Goal: Task Accomplishment & Management: Complete application form

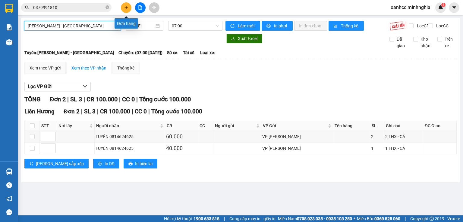
click at [127, 8] on icon "plus" at bounding box center [126, 7] width 4 height 4
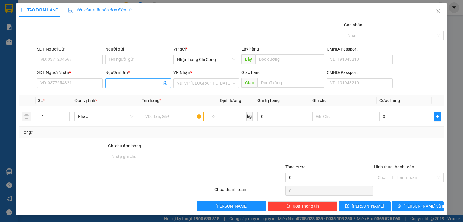
click at [127, 83] on input "Người nhận *" at bounding box center [135, 83] width 52 height 7
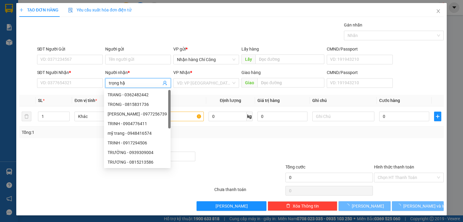
type input "trọng hậu"
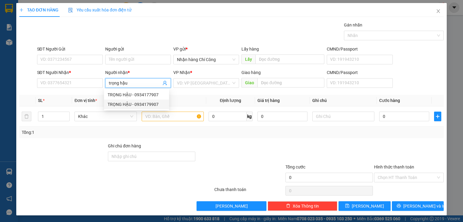
click at [148, 105] on div "TRỌNG HẬU - 0934179907" at bounding box center [137, 104] width 58 height 7
type input "0934179907"
type input "TRỌNG HẬU"
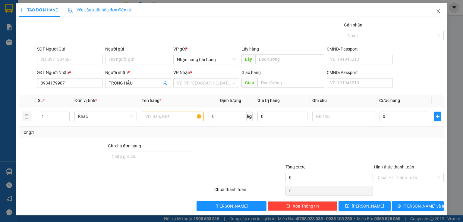
click at [436, 13] on icon "close" at bounding box center [438, 11] width 5 height 5
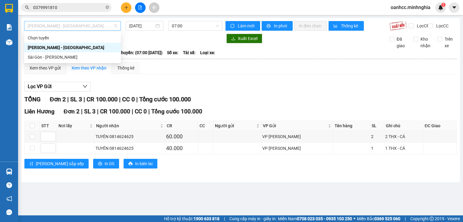
click at [78, 25] on span "[PERSON_NAME] - [GEOGRAPHIC_DATA]" at bounding box center [72, 25] width 89 height 9
click at [56, 58] on div "Sài Gòn - [PERSON_NAME]" at bounding box center [72, 57] width 89 height 7
type input "[DATE]"
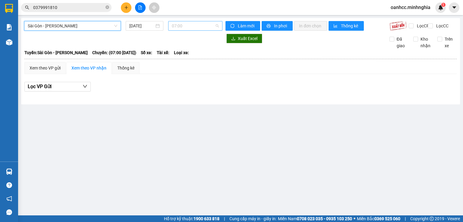
click at [190, 28] on span "07:00" at bounding box center [195, 25] width 47 height 9
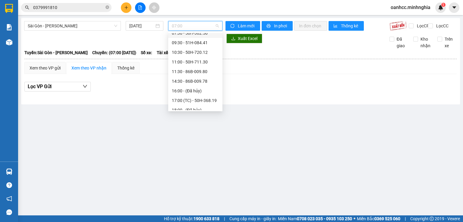
scroll to position [58, 0]
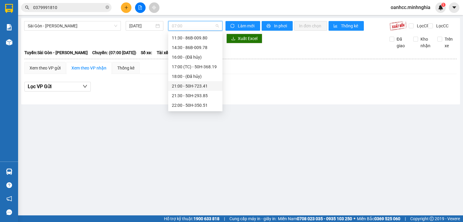
click at [190, 87] on div "21:00 - 50H-723.41" at bounding box center [195, 86] width 47 height 7
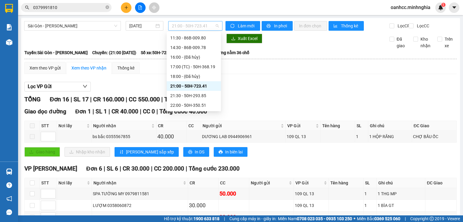
click at [190, 27] on span "21:00 - 50H-723.41" at bounding box center [195, 25] width 47 height 9
click at [188, 96] on div "21:30 - 50H-293.85" at bounding box center [193, 96] width 47 height 7
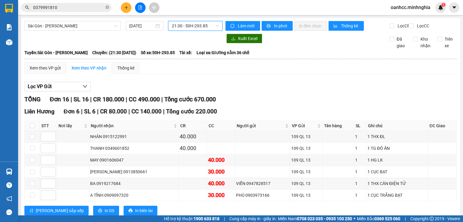
click at [178, 28] on span "21:30 - 50H-293.85" at bounding box center [195, 25] width 47 height 9
click at [125, 8] on icon "plus" at bounding box center [126, 7] width 4 height 4
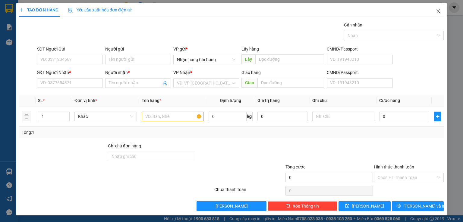
click at [436, 10] on icon "close" at bounding box center [438, 11] width 5 height 5
